Goal: Download file/media

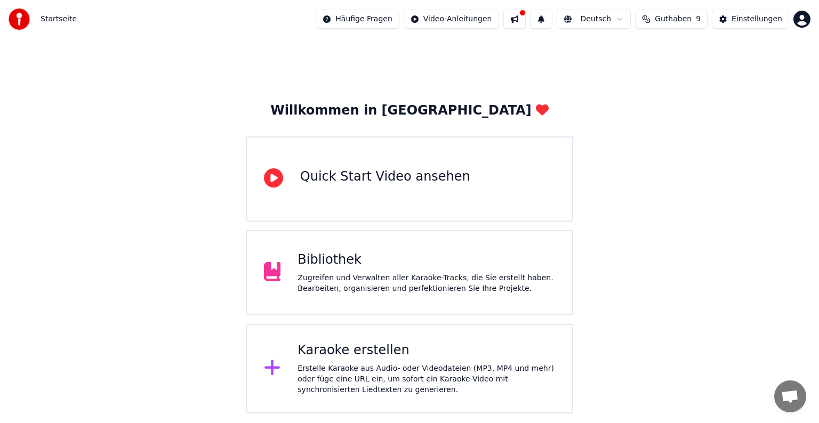
click at [386, 281] on div "Zugreifen und Verwalten aller Karaoke-Tracks, die Sie erstellt haben. Bearbeite…" at bounding box center [425, 283] width 257 height 21
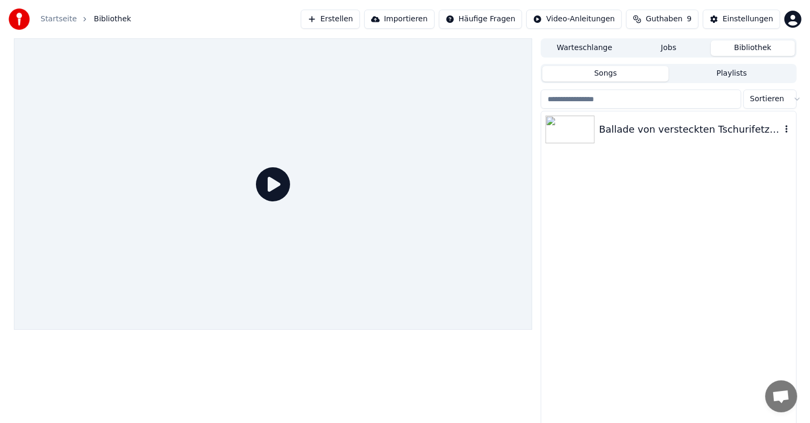
click at [579, 129] on img at bounding box center [569, 130] width 49 height 28
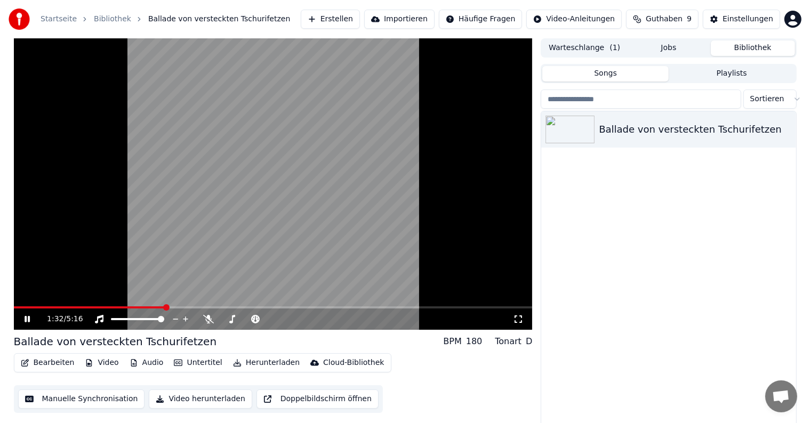
click at [84, 299] on video at bounding box center [273, 184] width 519 height 292
click at [30, 317] on icon at bounding box center [34, 319] width 25 height 9
click at [19, 309] on span at bounding box center [16, 307] width 5 height 2
click at [28, 316] on icon at bounding box center [34, 319] width 25 height 9
click at [18, 307] on span at bounding box center [67, 307] width 106 height 2
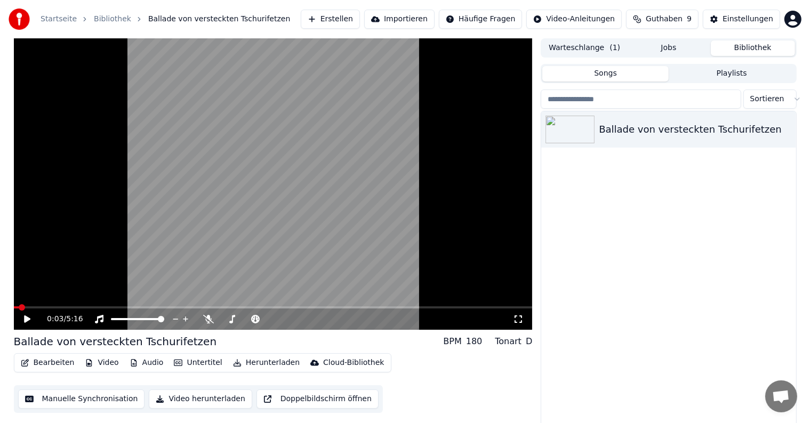
click at [27, 317] on icon at bounding box center [34, 319] width 25 height 9
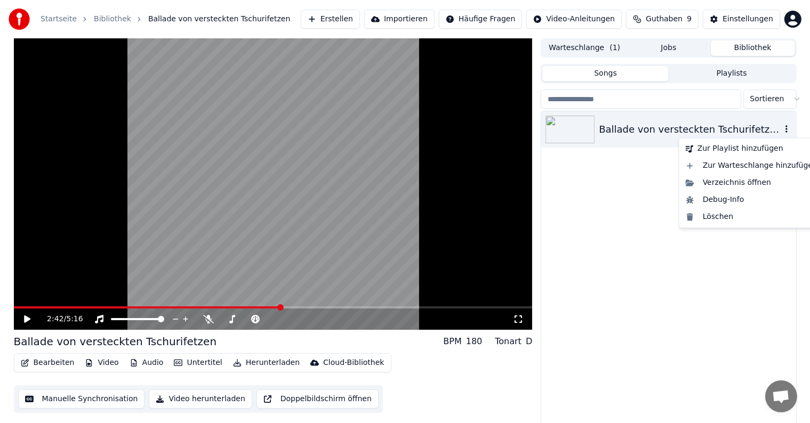
click at [787, 130] on icon "button" at bounding box center [786, 129] width 11 height 9
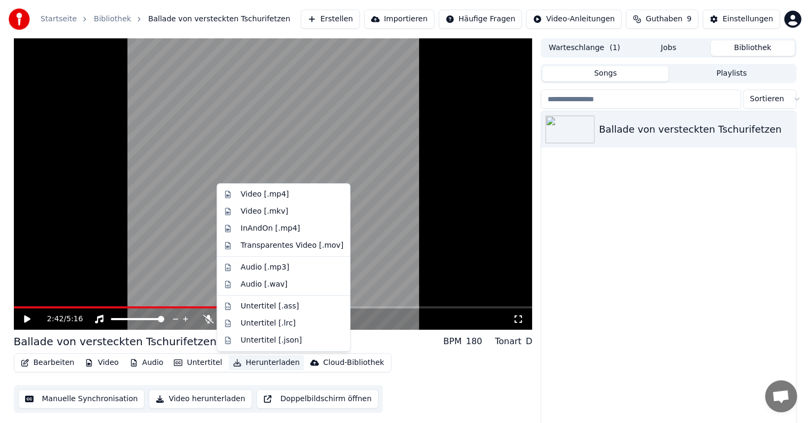
click at [272, 362] on button "Herunterladen" at bounding box center [266, 362] width 75 height 15
click at [272, 196] on div "Video [.mp4]" at bounding box center [264, 194] width 48 height 11
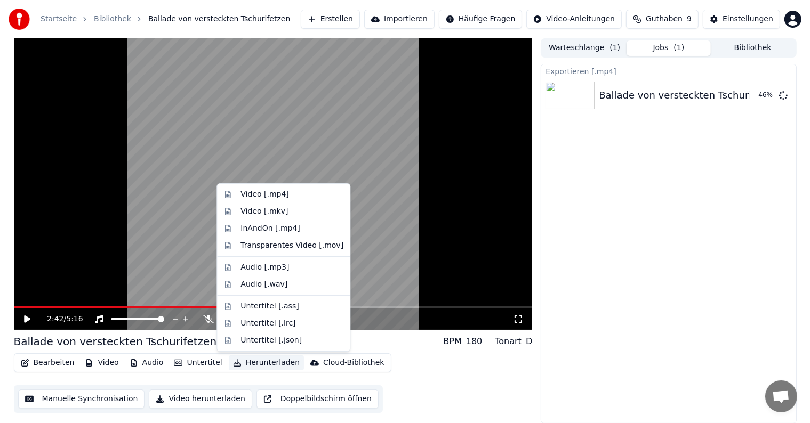
click at [263, 360] on button "Herunterladen" at bounding box center [266, 362] width 75 height 15
click at [266, 231] on div "InAndOn [.mp4]" at bounding box center [270, 228] width 60 height 11
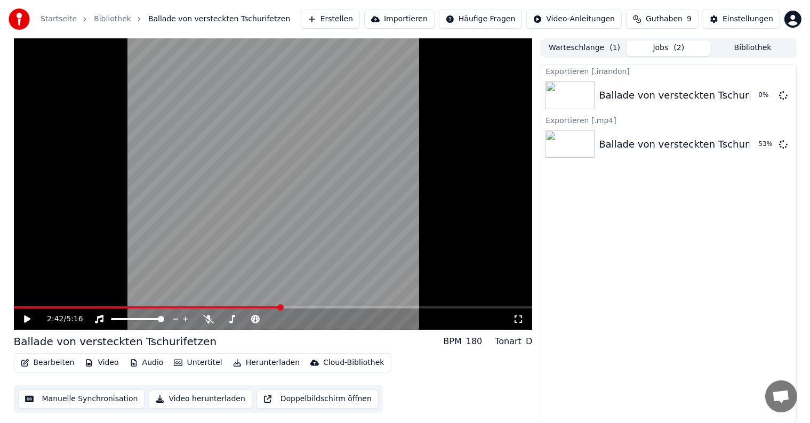
click at [266, 231] on video at bounding box center [273, 184] width 519 height 292
click at [29, 316] on icon at bounding box center [27, 319] width 5 height 6
click at [620, 144] on div "Ballade von versteckten Tschurifetzen" at bounding box center [689, 144] width 183 height 15
click at [743, 145] on button "Anzeigen" at bounding box center [748, 144] width 53 height 19
